Goal: Ask a question

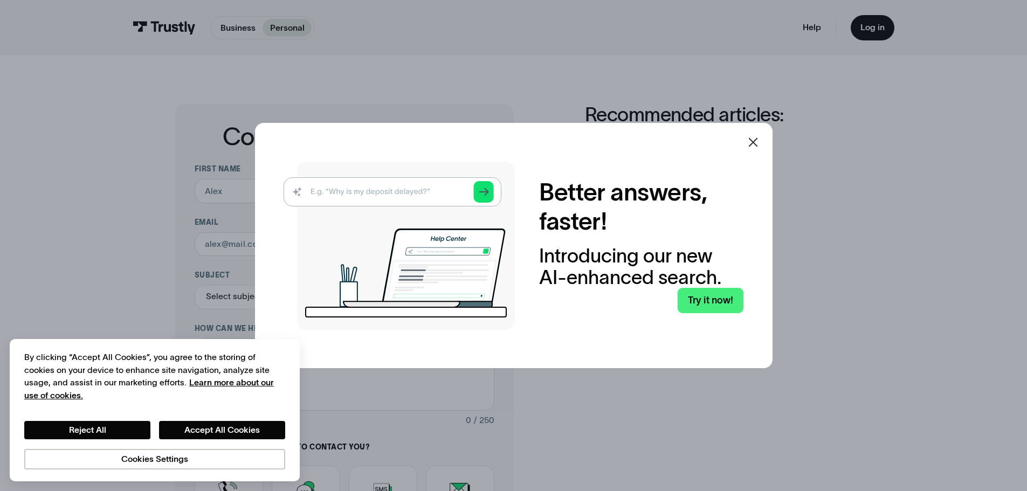
click at [759, 141] on icon at bounding box center [753, 142] width 13 height 13
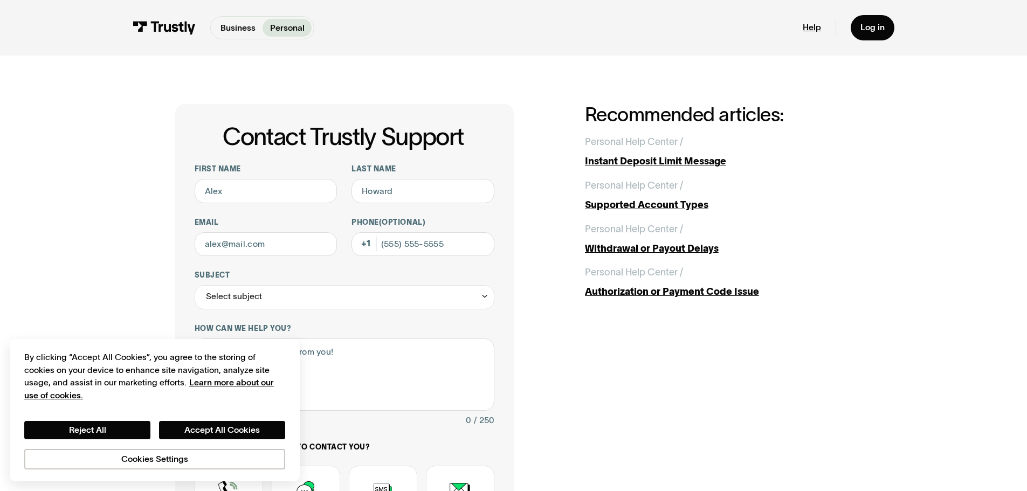
click at [815, 27] on link "Help" at bounding box center [812, 27] width 18 height 11
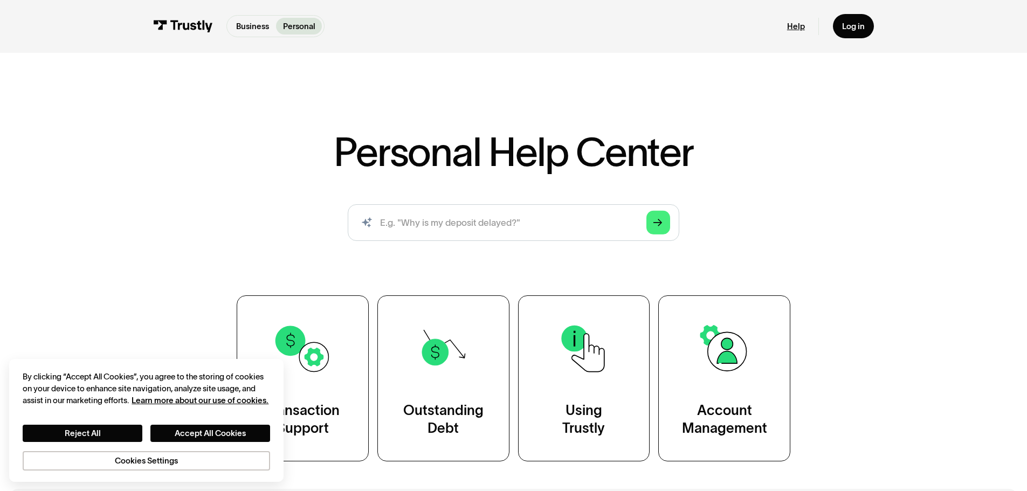
click at [797, 27] on link "Help" at bounding box center [796, 26] width 18 height 10
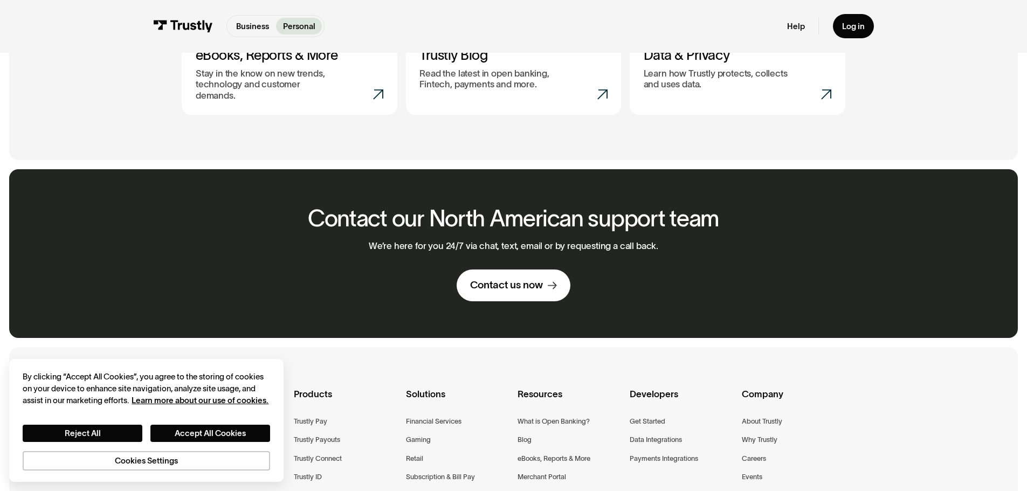
scroll to position [701, 0]
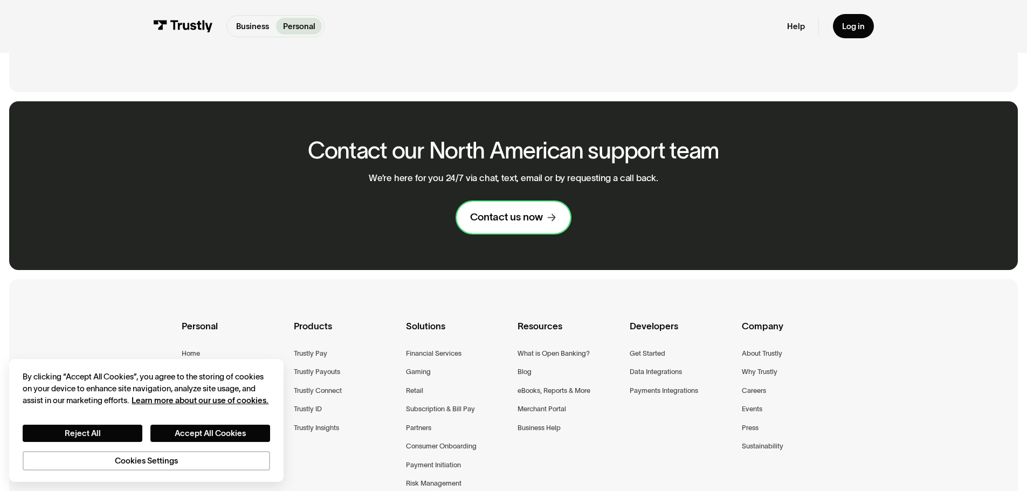
click at [516, 213] on div "Contact us now" at bounding box center [506, 217] width 73 height 13
